Goal: Task Accomplishment & Management: Manage account settings

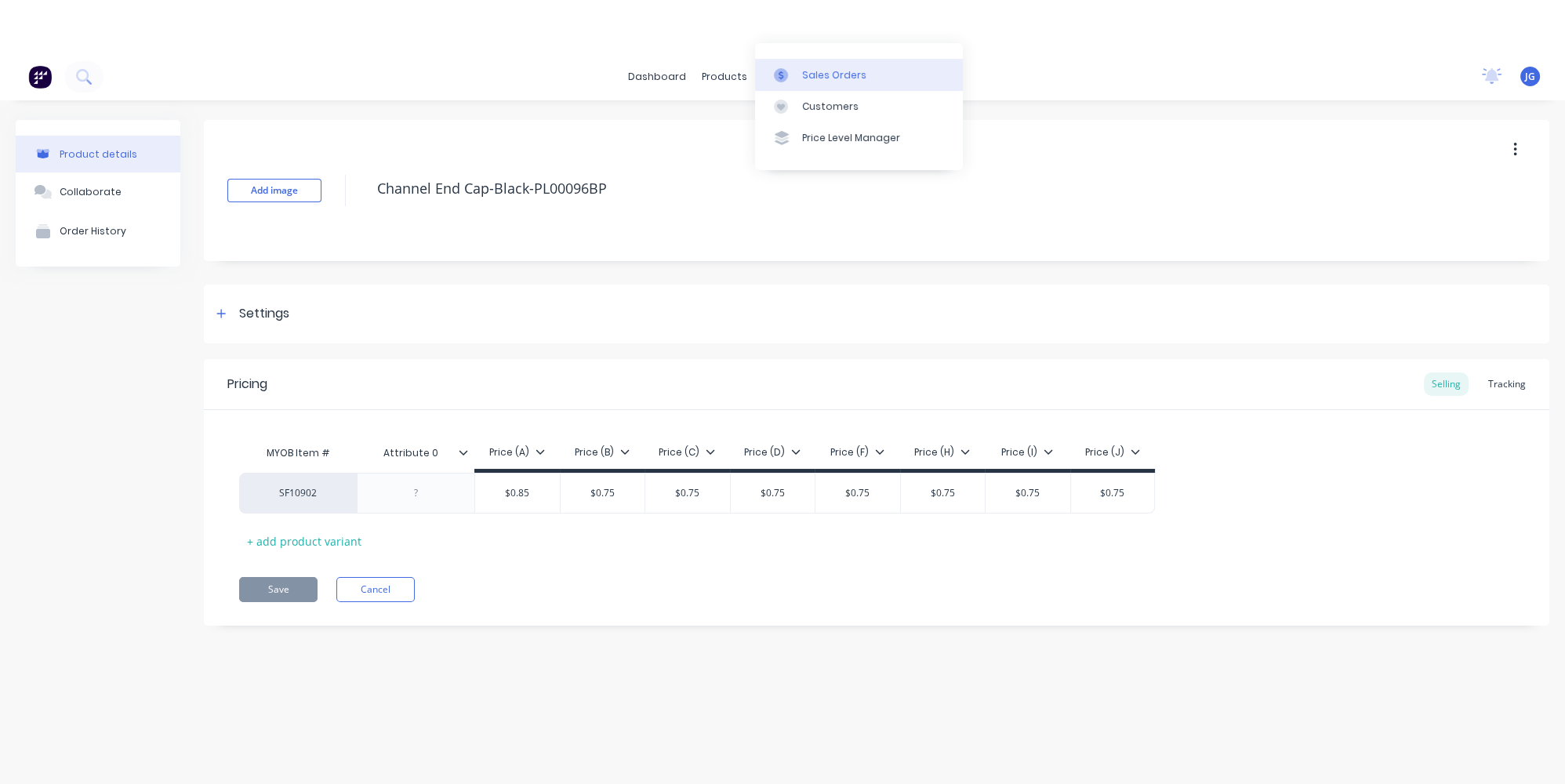
click at [779, 80] on icon at bounding box center [781, 76] width 14 height 14
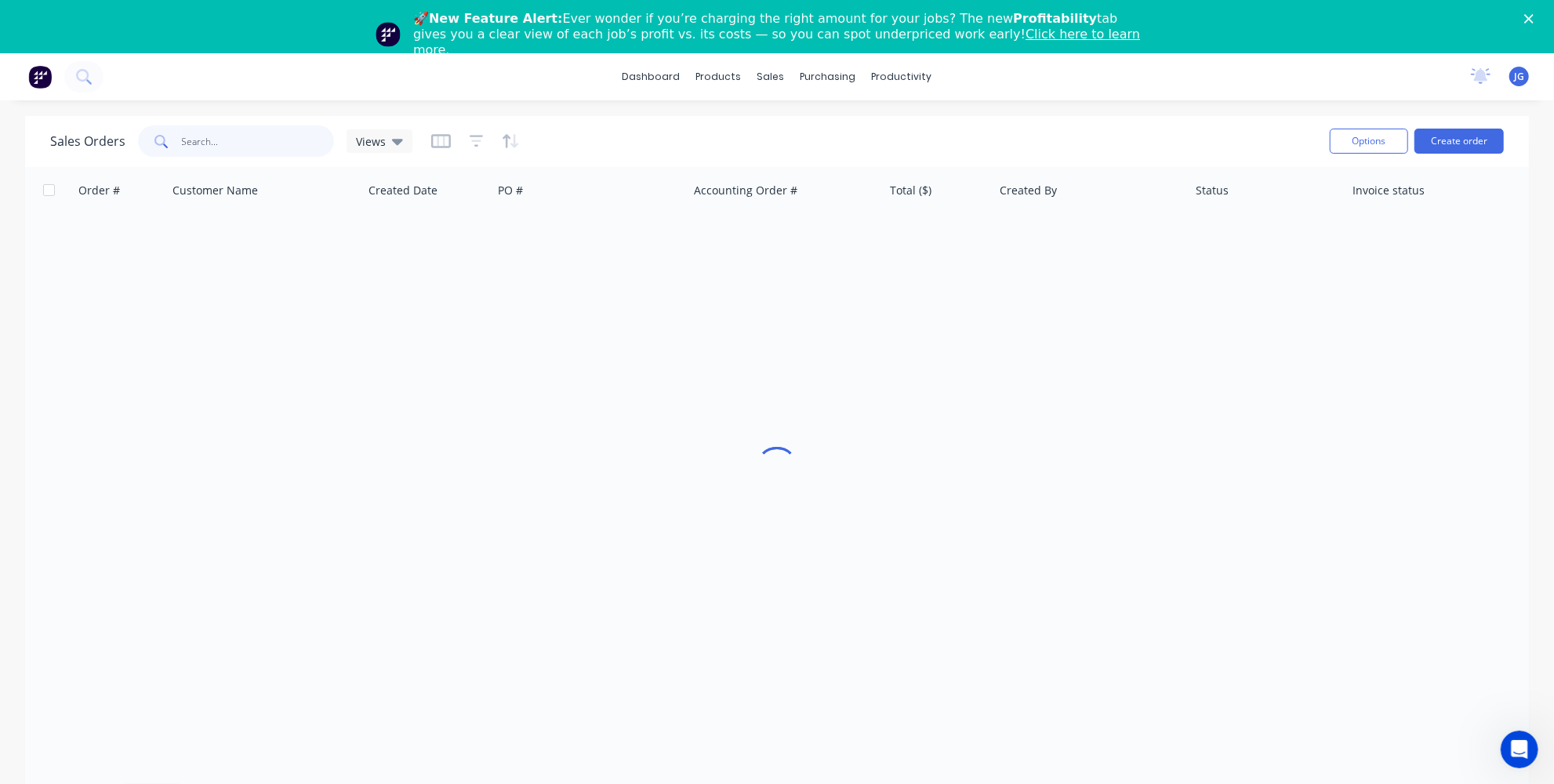
click at [214, 141] on input "text" at bounding box center [258, 141] width 153 height 32
click at [182, 141] on input "0425010688" at bounding box center [258, 141] width 153 height 32
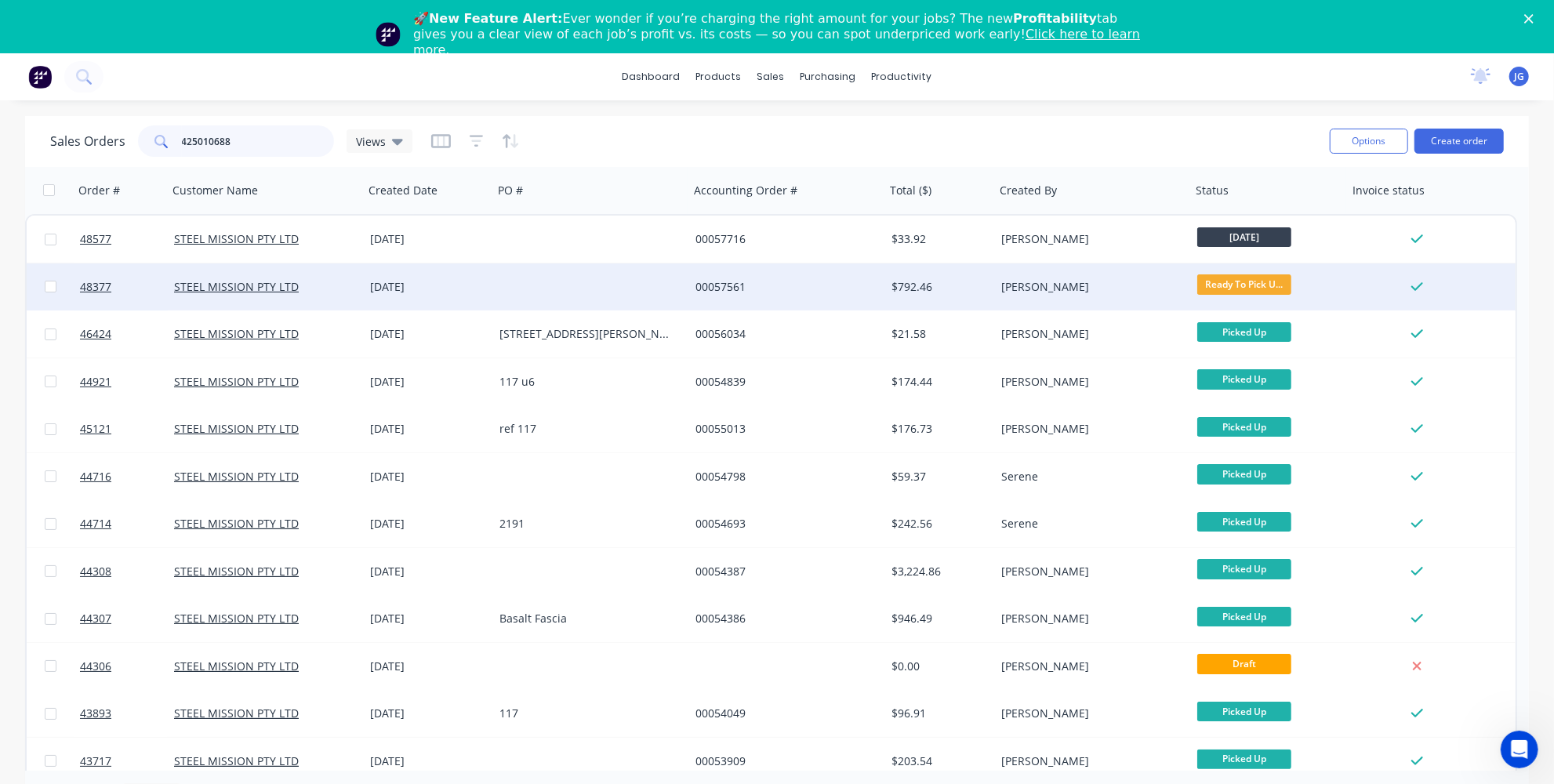
type input "425010688"
click at [461, 287] on div "[DATE]" at bounding box center [428, 286] width 116 height 15
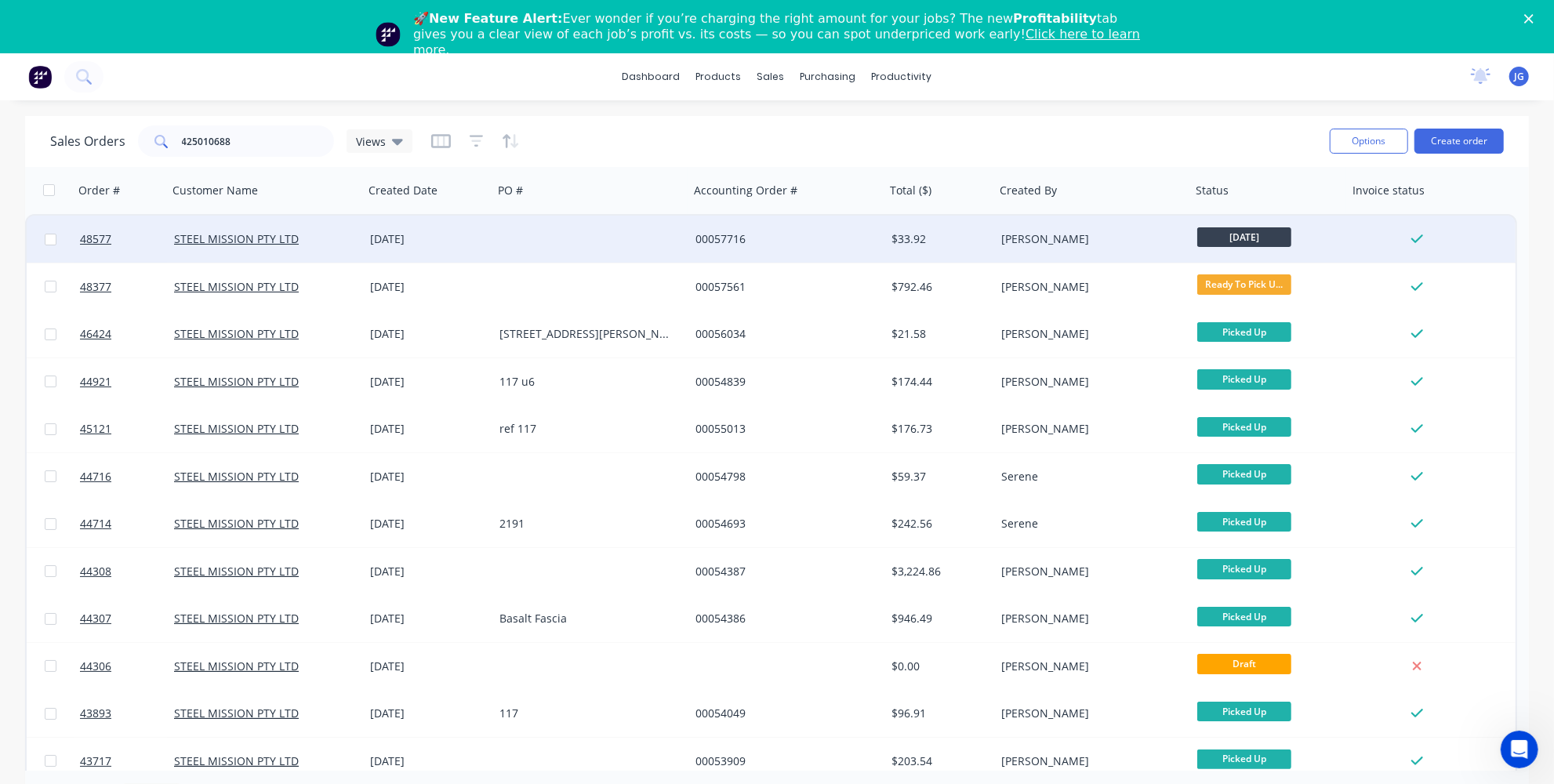
click at [819, 234] on div "00057716" at bounding box center [782, 238] width 174 height 15
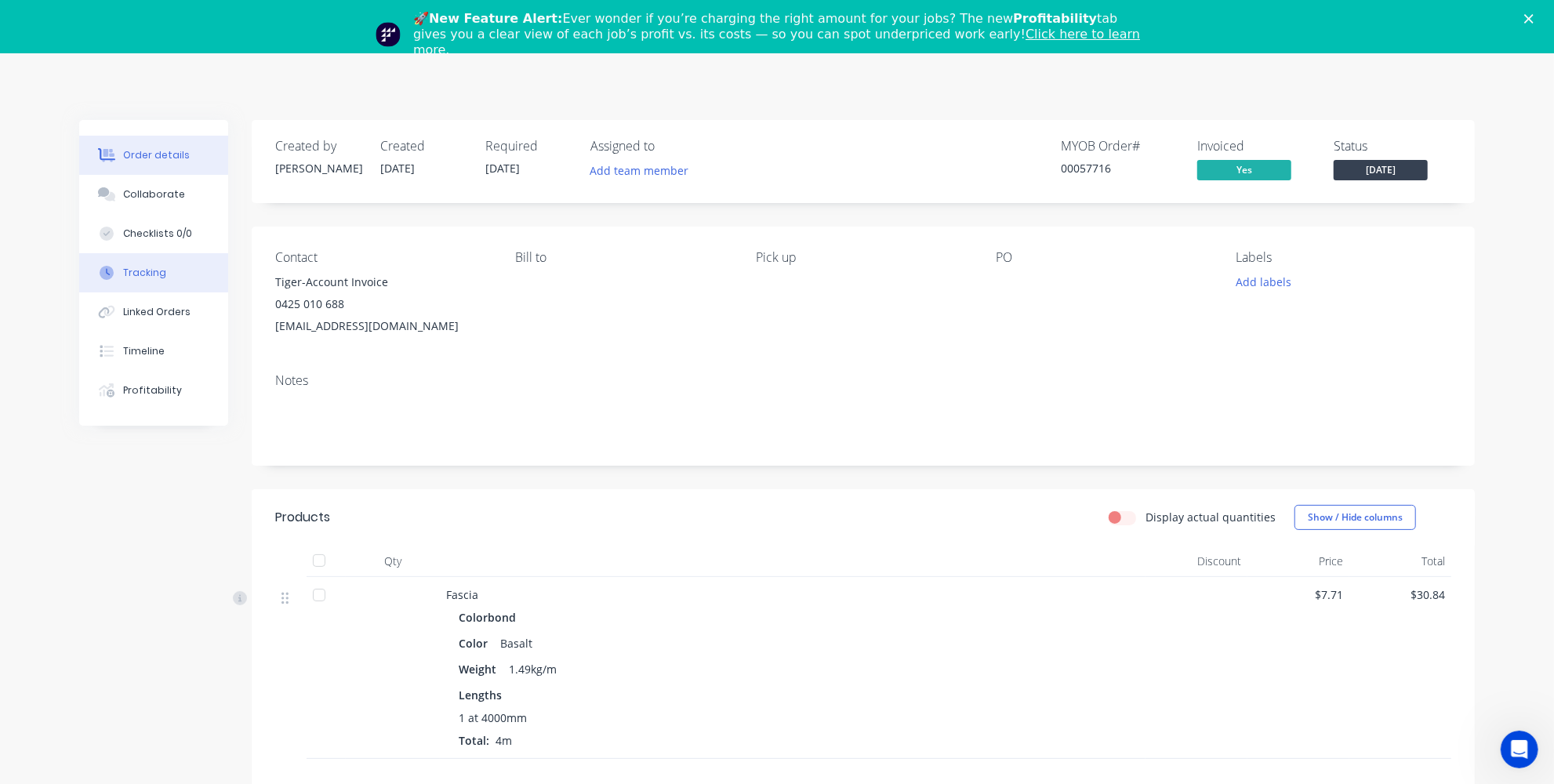
click at [189, 266] on button "Tracking" at bounding box center [153, 272] width 149 height 39
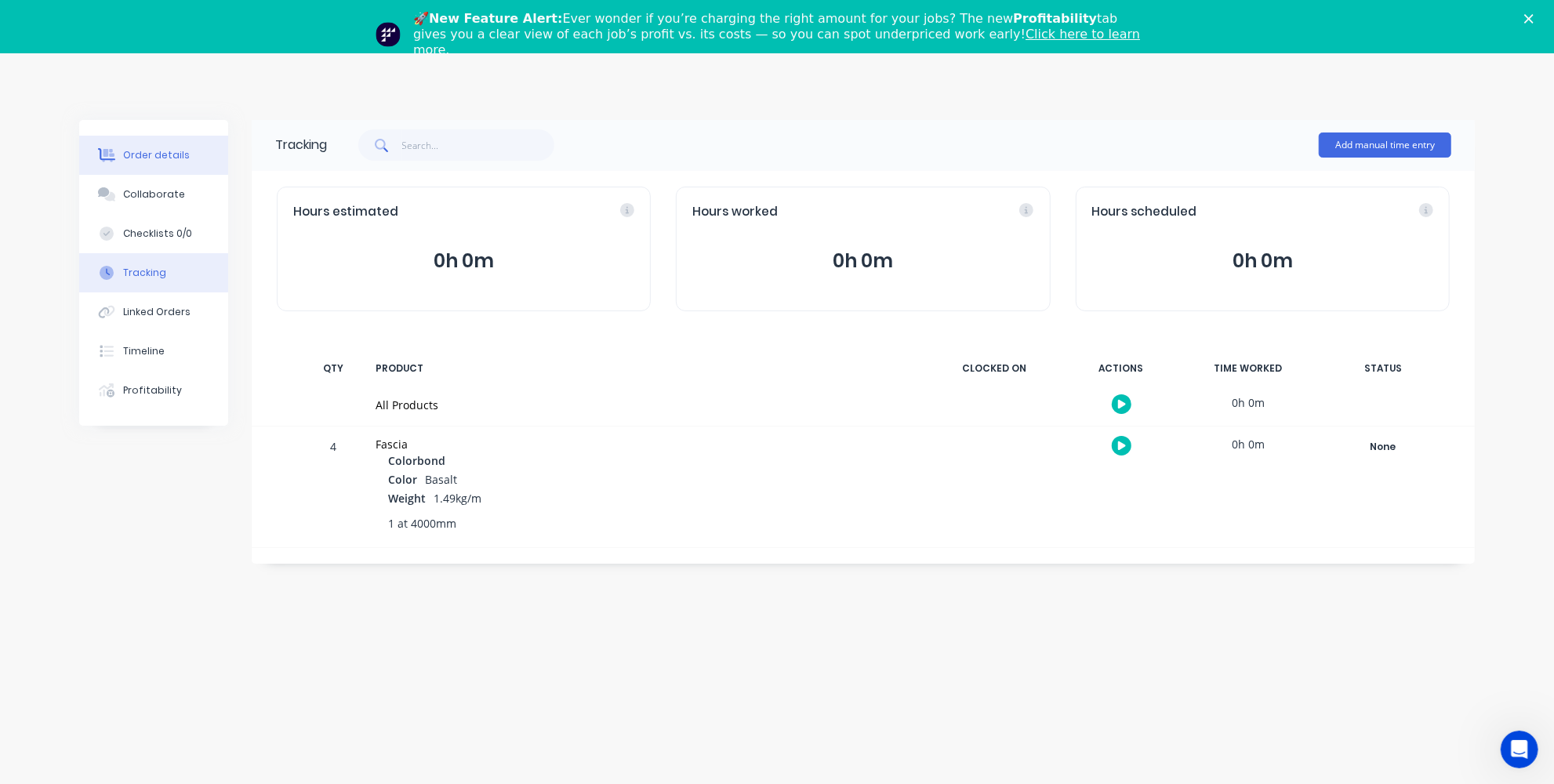
click at [157, 152] on div "Order details" at bounding box center [156, 155] width 67 height 14
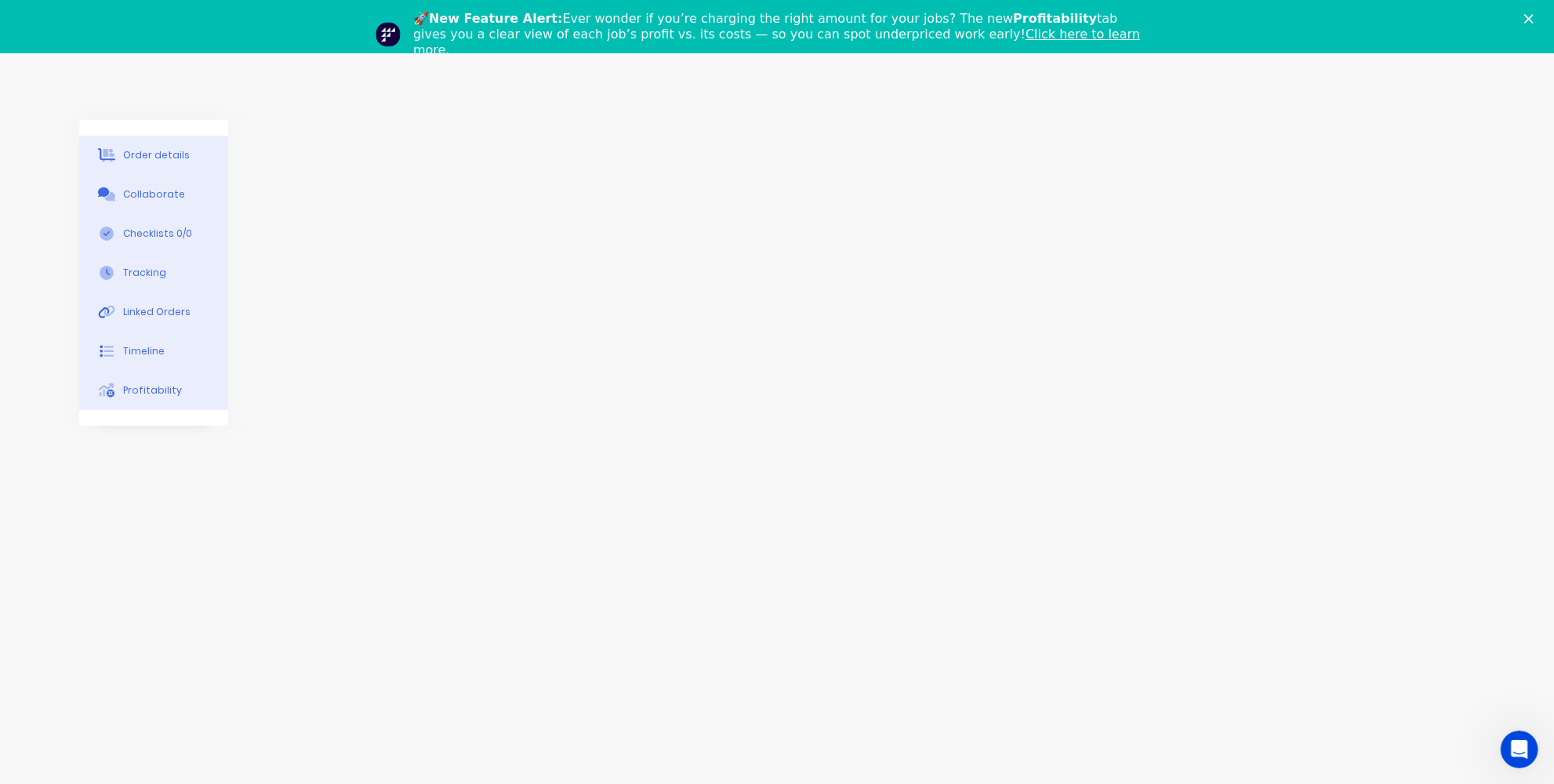
click at [1533, 19] on polygon "Close" at bounding box center [1529, 19] width 9 height 9
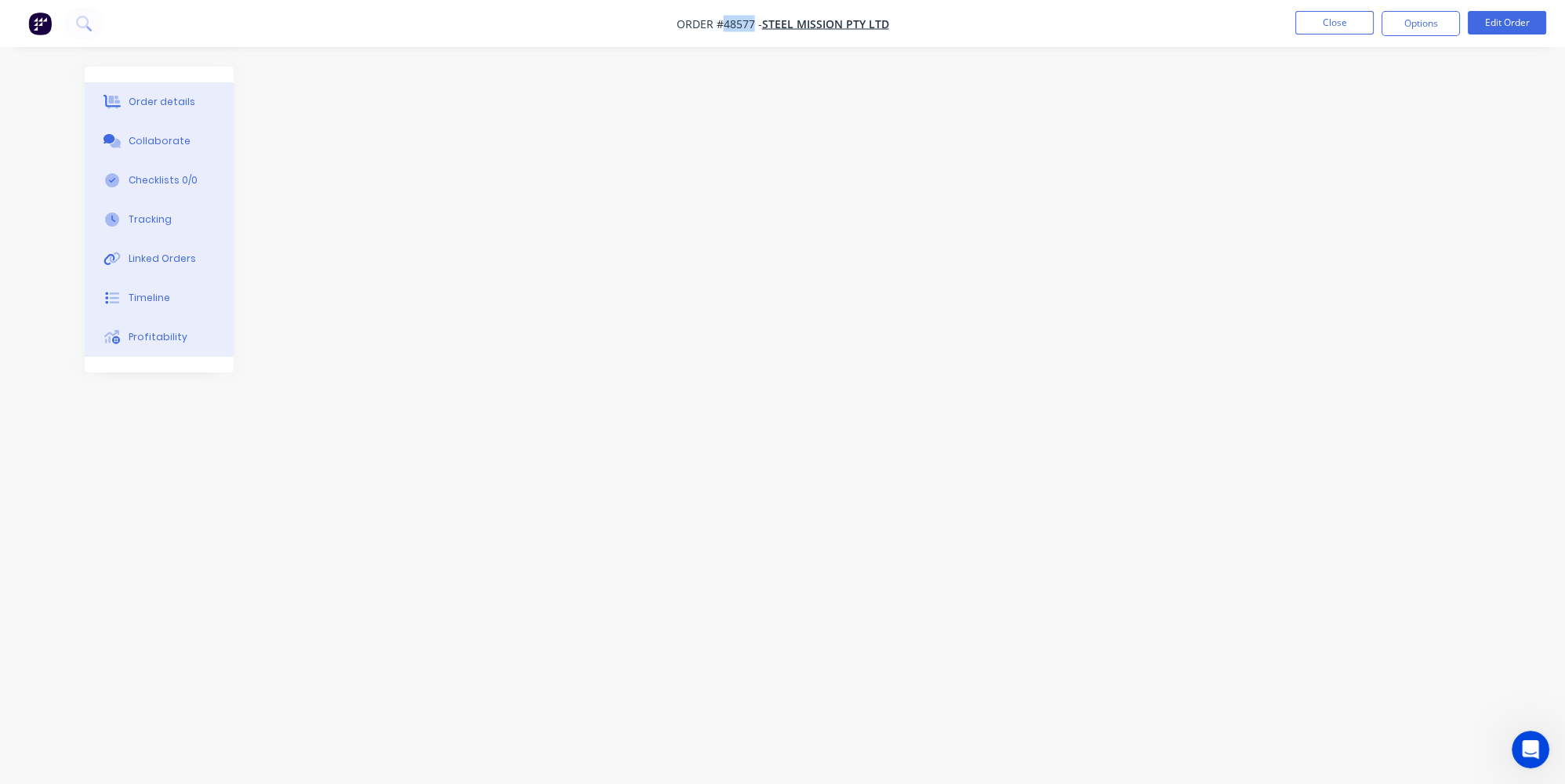
drag, startPoint x: 754, startPoint y: 23, endPoint x: 722, endPoint y: 27, distance: 32.2
click at [722, 27] on span "Order #48577 -" at bounding box center [719, 23] width 86 height 15
copy span "48577"
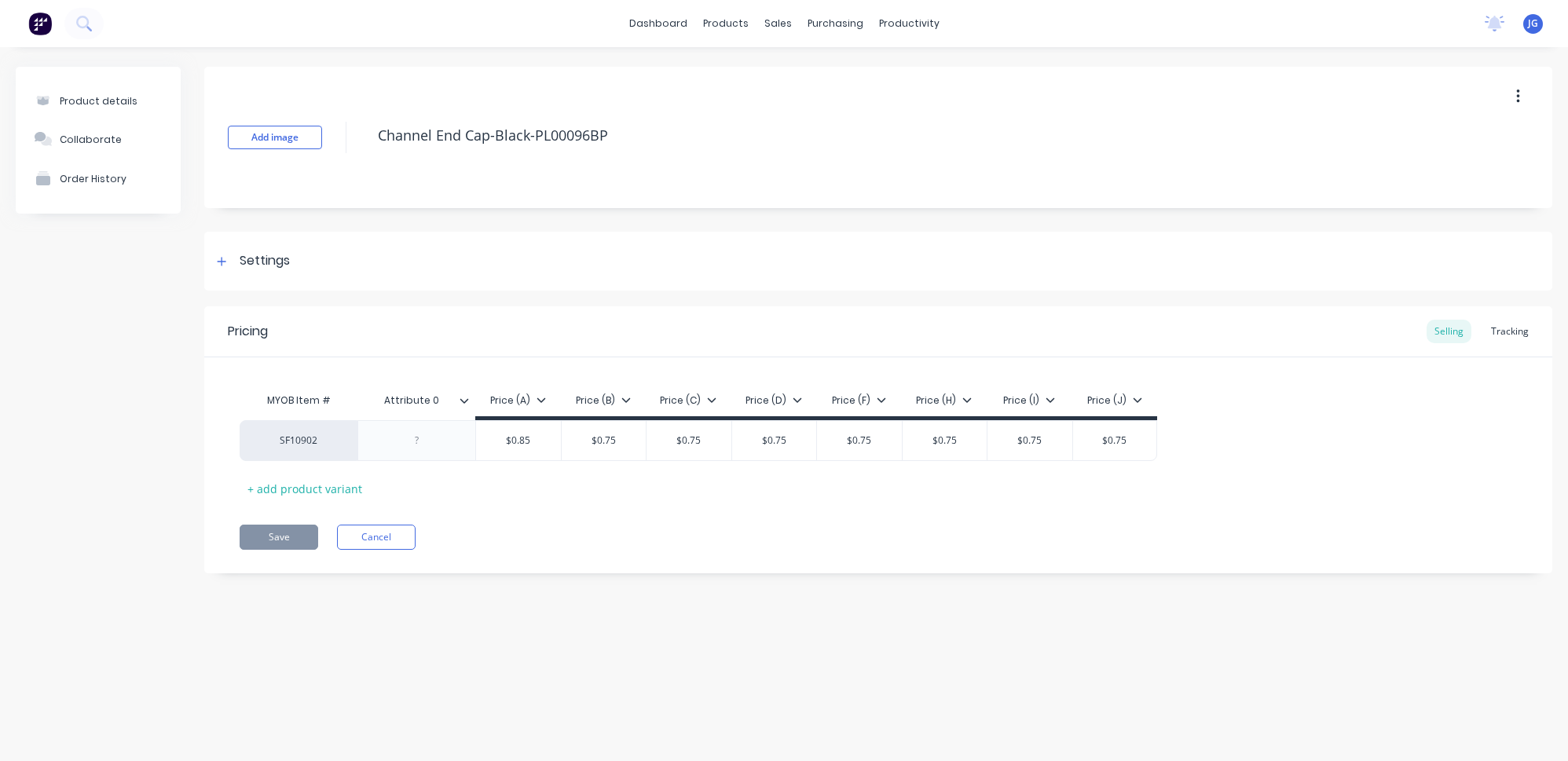
type textarea "x"
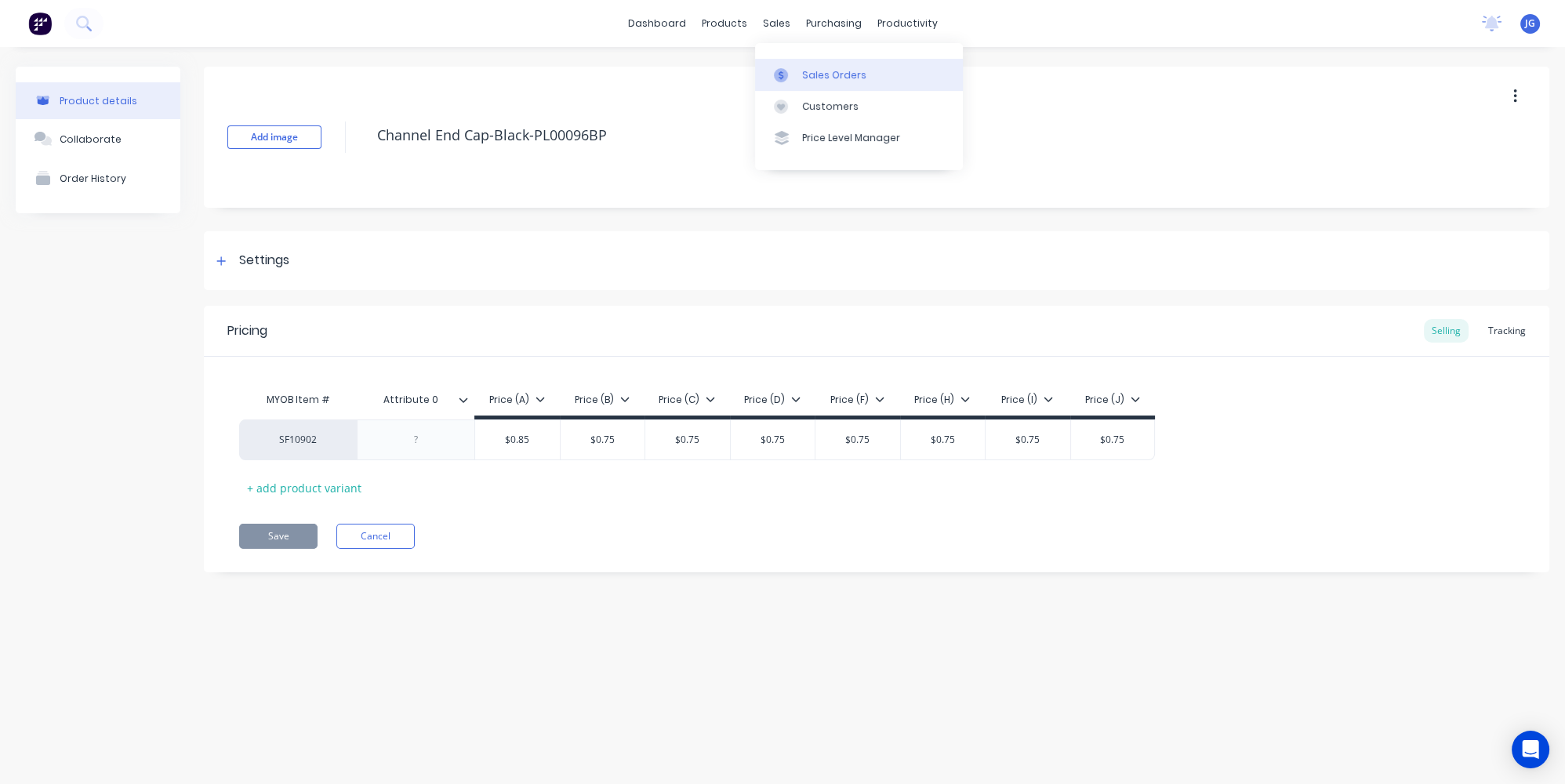
click at [802, 73] on div "Sales Orders" at bounding box center [834, 76] width 64 height 14
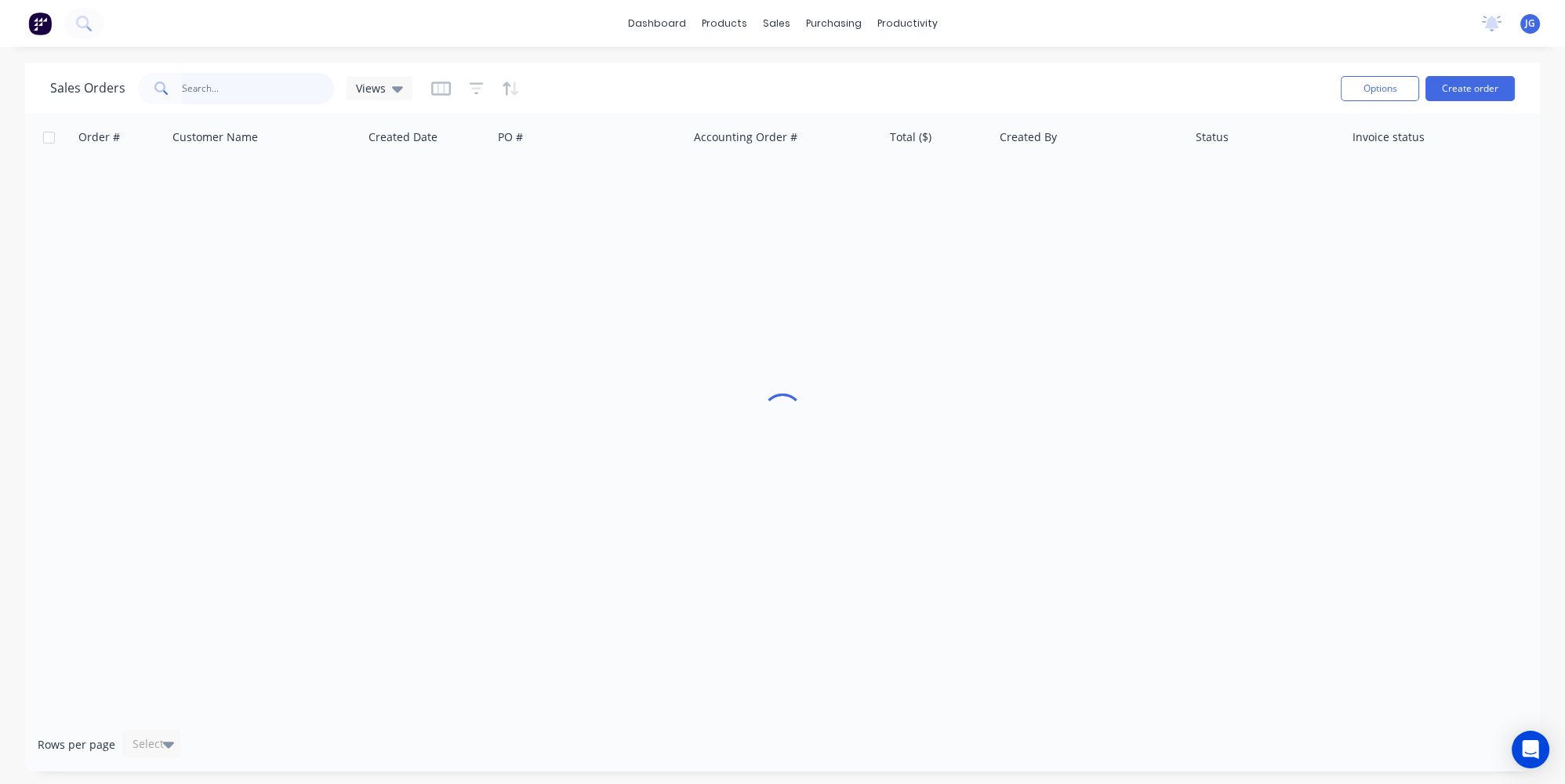
click at [296, 88] on input "text" at bounding box center [258, 88] width 153 height 32
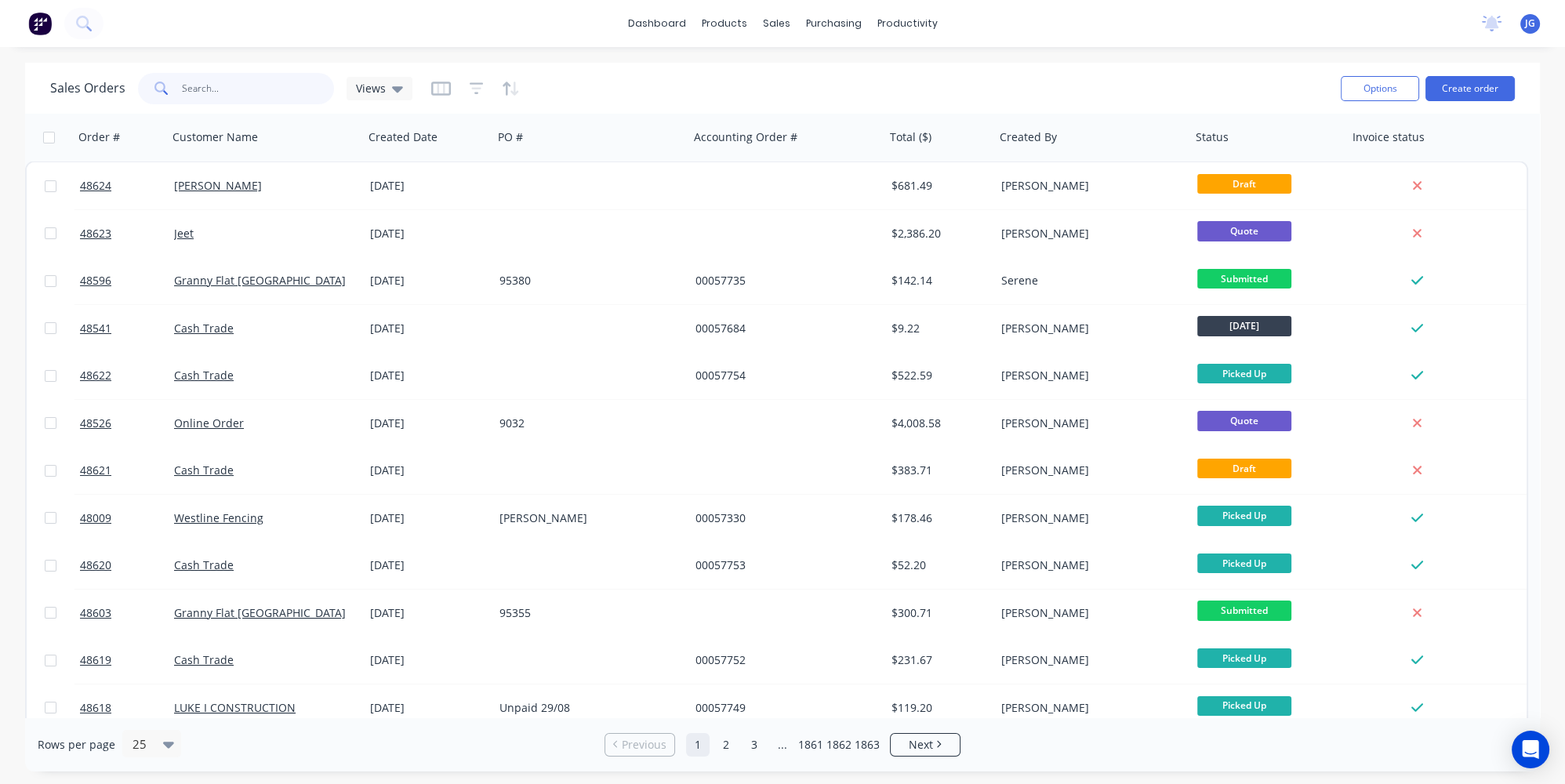
click at [218, 91] on input "text" at bounding box center [258, 88] width 153 height 32
paste input "48577"
type input "48577"
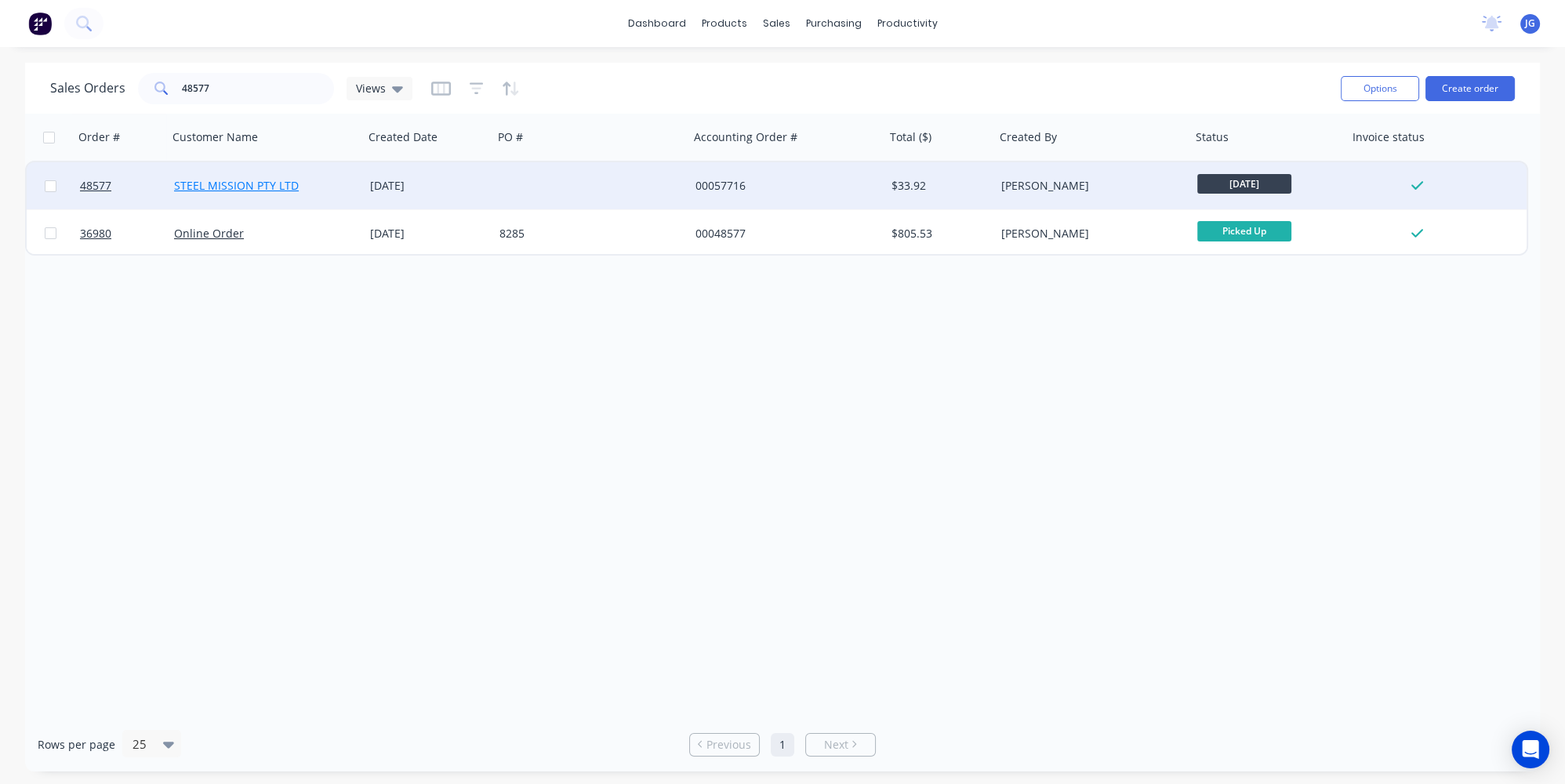
click at [240, 185] on link "STEEL MISSION PTY LTD" at bounding box center [236, 185] width 125 height 15
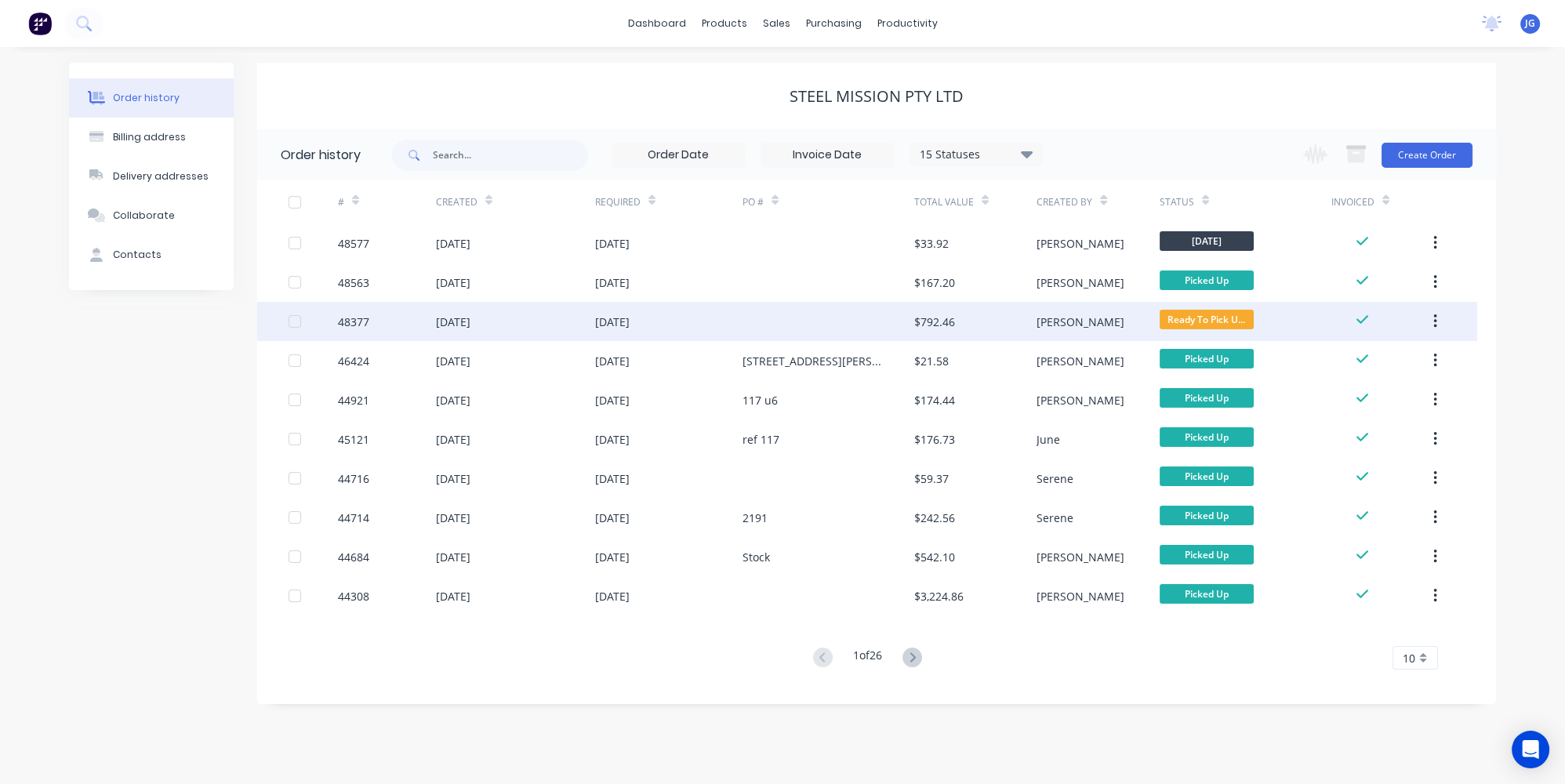
click at [470, 327] on div "[DATE]" at bounding box center [453, 321] width 34 height 16
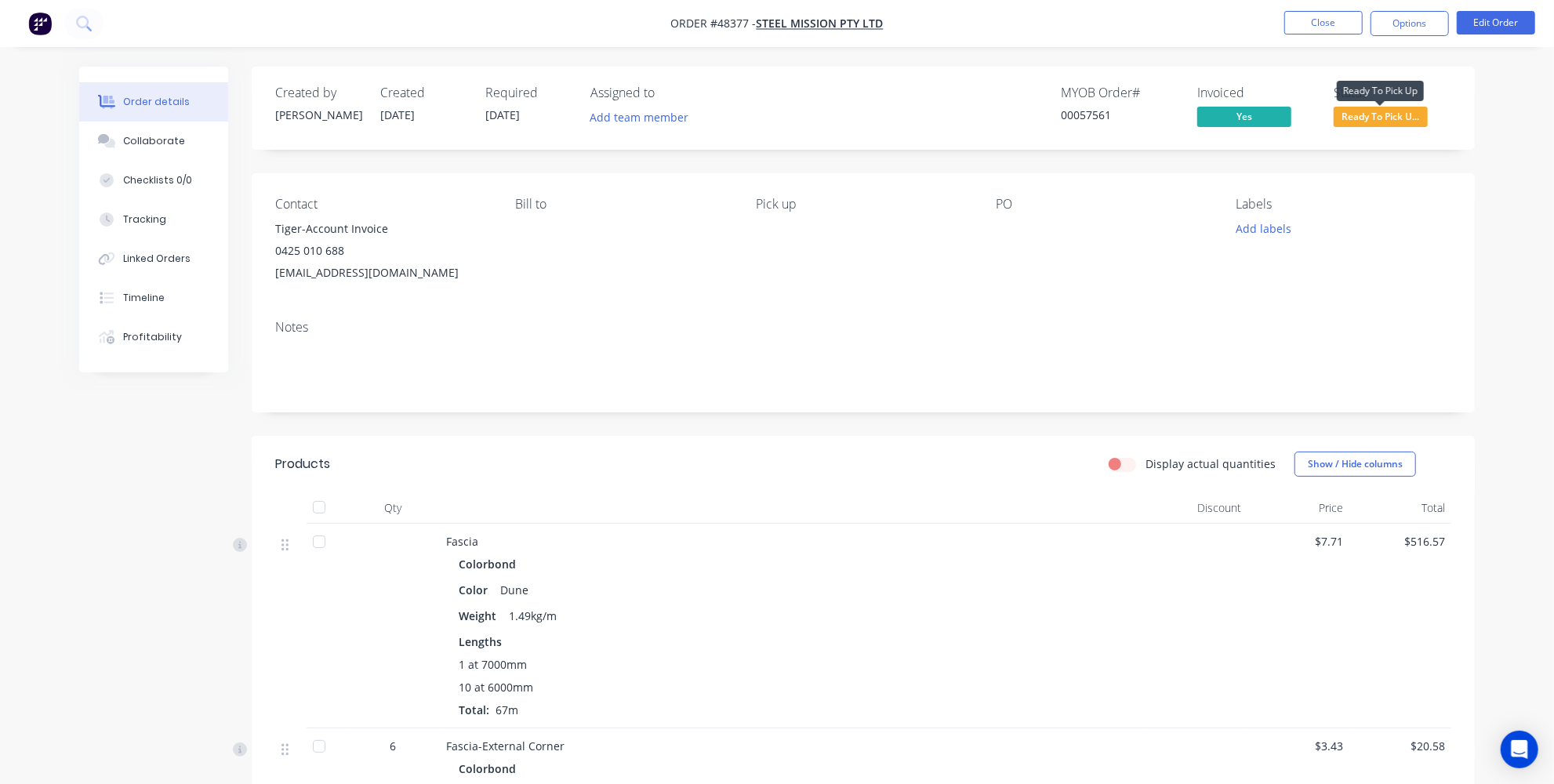
click at [1366, 118] on span "Ready To Pick U..." at bounding box center [1381, 116] width 94 height 20
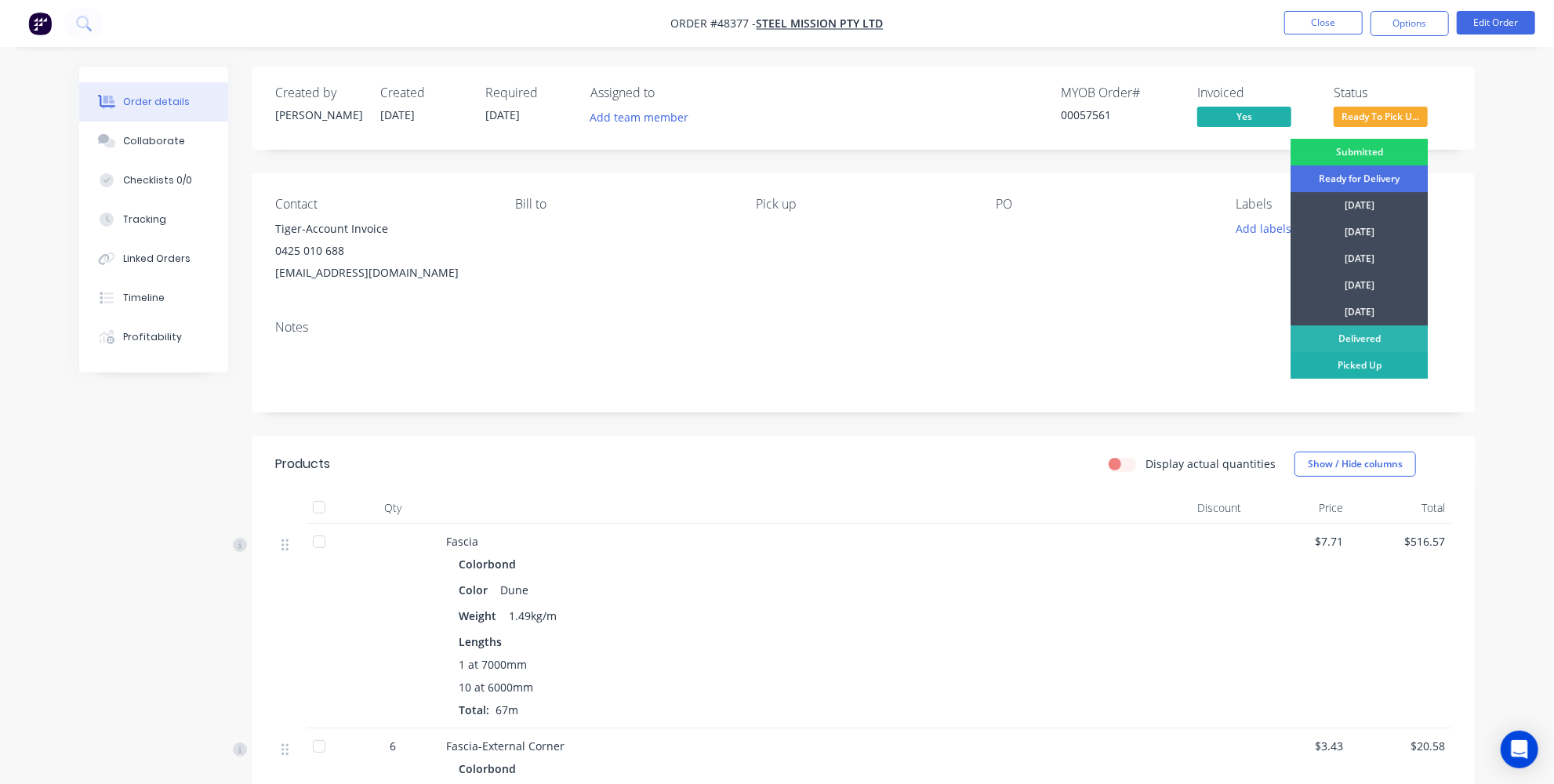
click at [1333, 369] on div "Picked Up" at bounding box center [1359, 365] width 137 height 27
